Goal: Ask a question

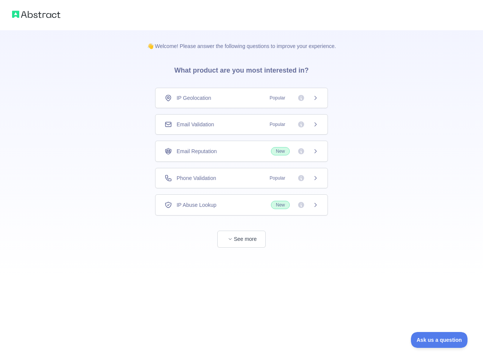
click at [242, 98] on div "IP Geolocation Popular" at bounding box center [242, 98] width 154 height 8
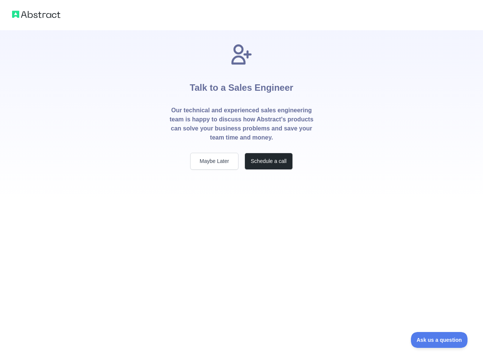
click at [242, 124] on p "Our technical and experienced sales engineering team is happy to discuss how Ab…" at bounding box center [241, 124] width 145 height 36
click at [242, 151] on div "Talk to a Sales Engineer Our technical and experienced sales engineering team i…" at bounding box center [241, 105] width 169 height 127
click at [242, 178] on div "Talk to a Sales Engineer Our technical and experienced sales engineering team i…" at bounding box center [241, 115] width 169 height 170
click at [242, 205] on div "Talk to a Sales Engineer Our technical and experienced sales engineering team i…" at bounding box center [241, 181] width 483 height 363
click at [242, 239] on div "Talk to a Sales Engineer Our technical and experienced sales engineering team i…" at bounding box center [241, 181] width 483 height 363
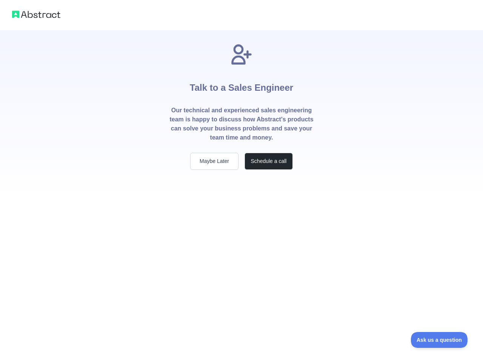
click at [440, 339] on span "Ask us a question" at bounding box center [439, 339] width 57 height 5
